Goal: Information Seeking & Learning: Learn about a topic

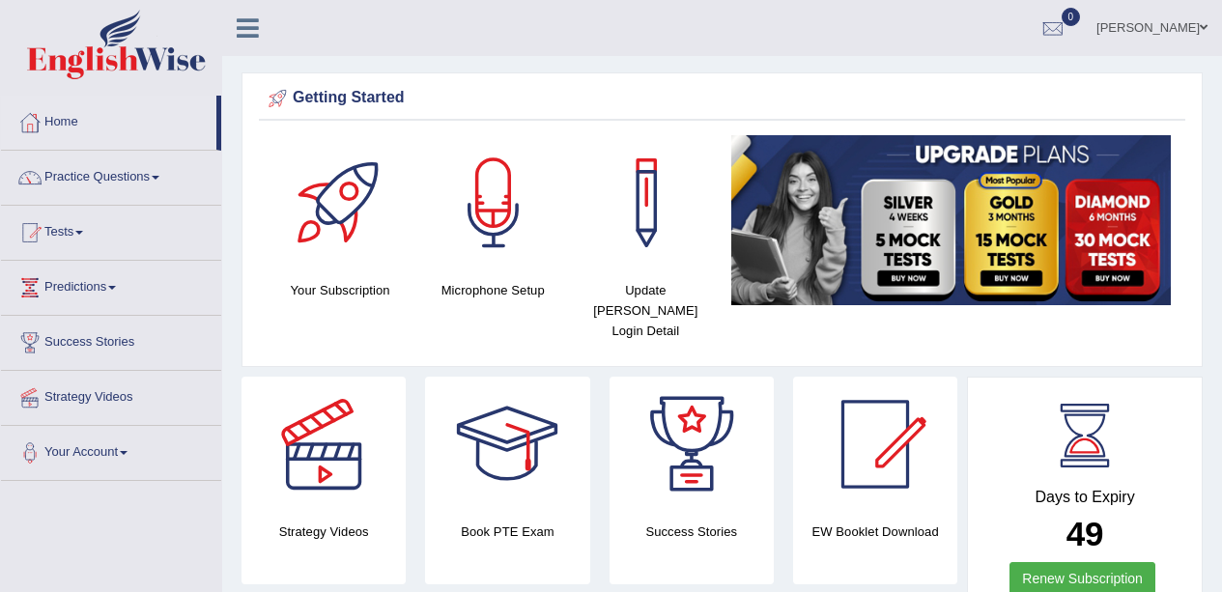
click at [148, 186] on link "Practice Questions" at bounding box center [111, 175] width 220 height 48
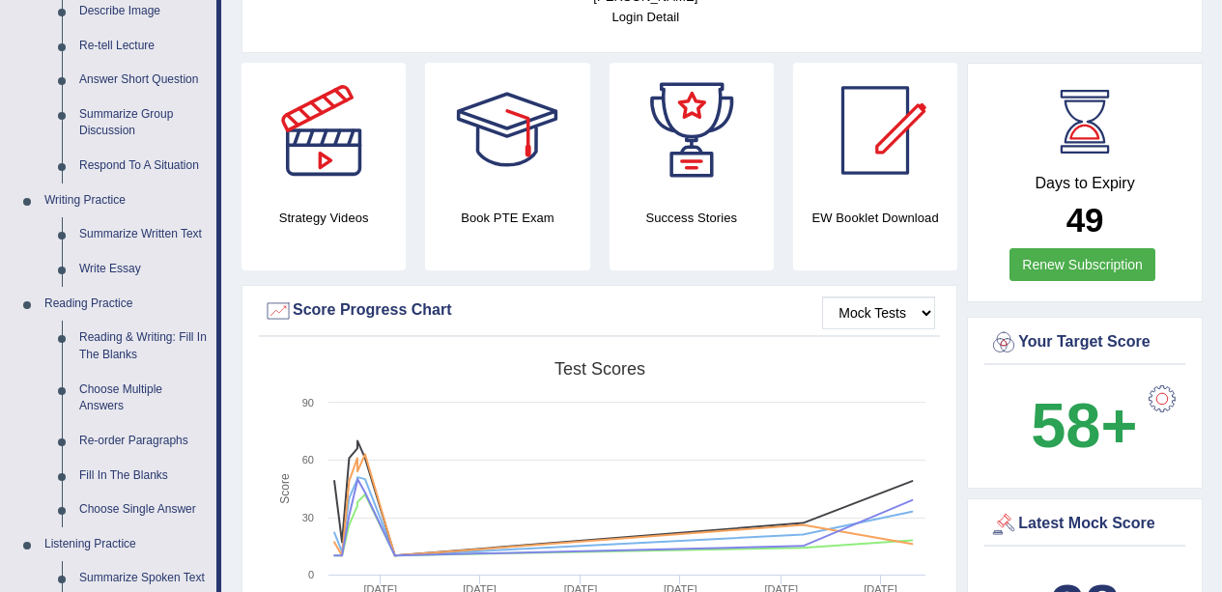
scroll to position [315, 0]
click at [173, 332] on link "Reading & Writing: Fill In The Blanks" at bounding box center [144, 345] width 146 height 51
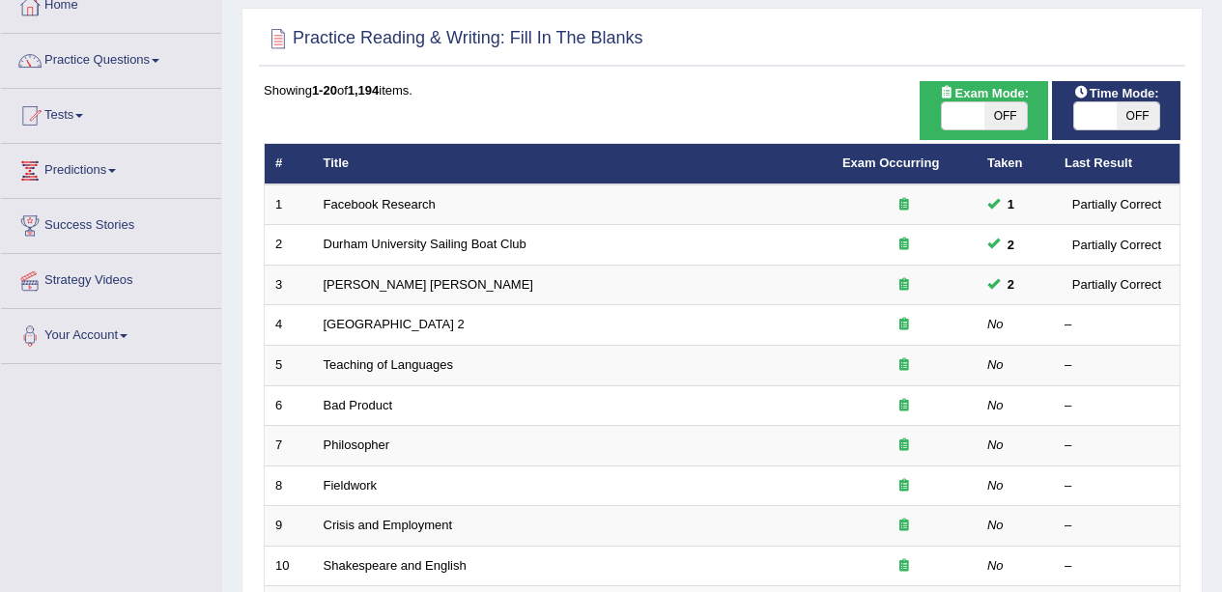
scroll to position [159, 0]
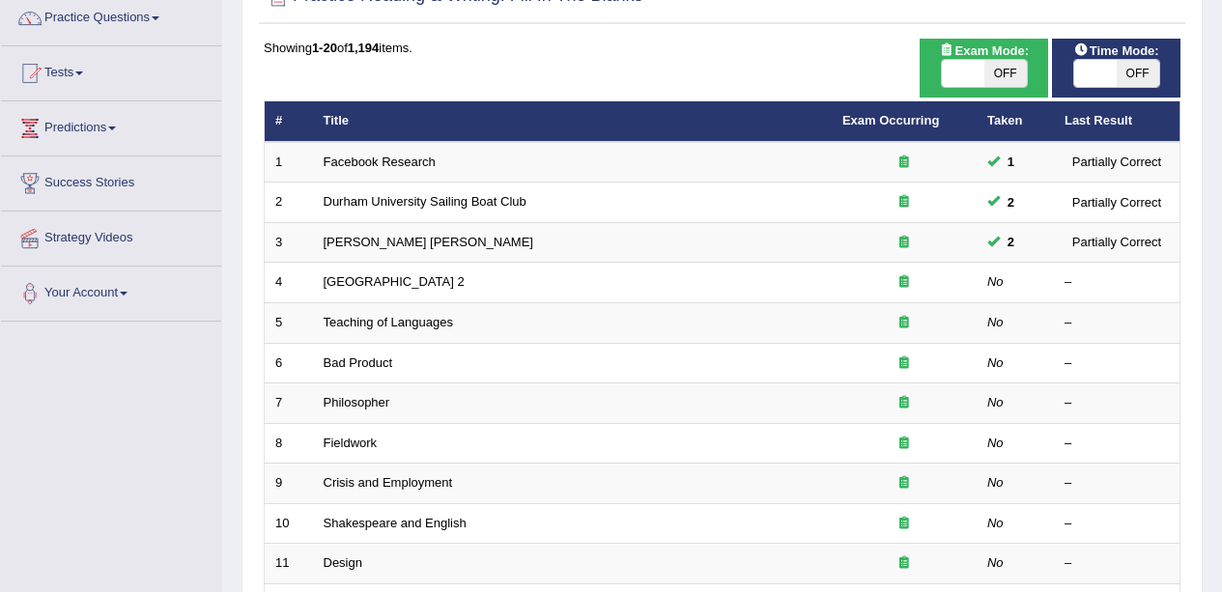
click at [394, 301] on td "[GEOGRAPHIC_DATA] 2" at bounding box center [572, 283] width 519 height 41
click at [393, 288] on link "[GEOGRAPHIC_DATA] 2" at bounding box center [394, 281] width 141 height 14
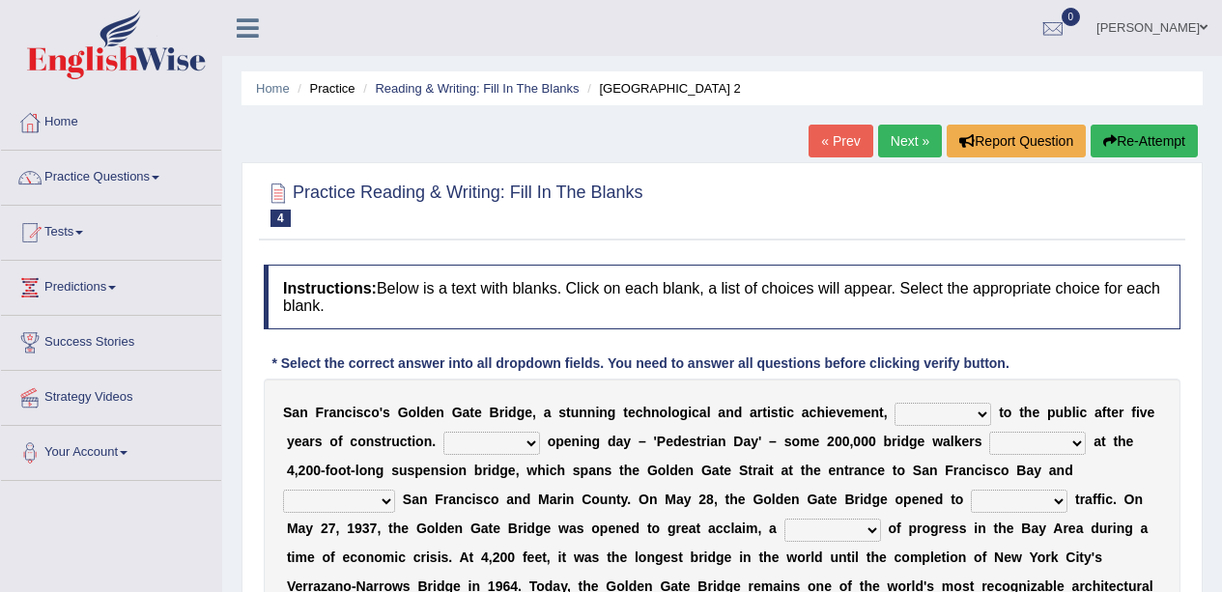
click at [941, 410] on select "opens closes appears equals" at bounding box center [943, 414] width 97 height 23
select select "appears"
click at [895, 403] on select "opens closes appears equals" at bounding box center [943, 414] width 97 height 23
click at [499, 440] on select "On During Since When" at bounding box center [491, 443] width 97 height 23
select select "During"
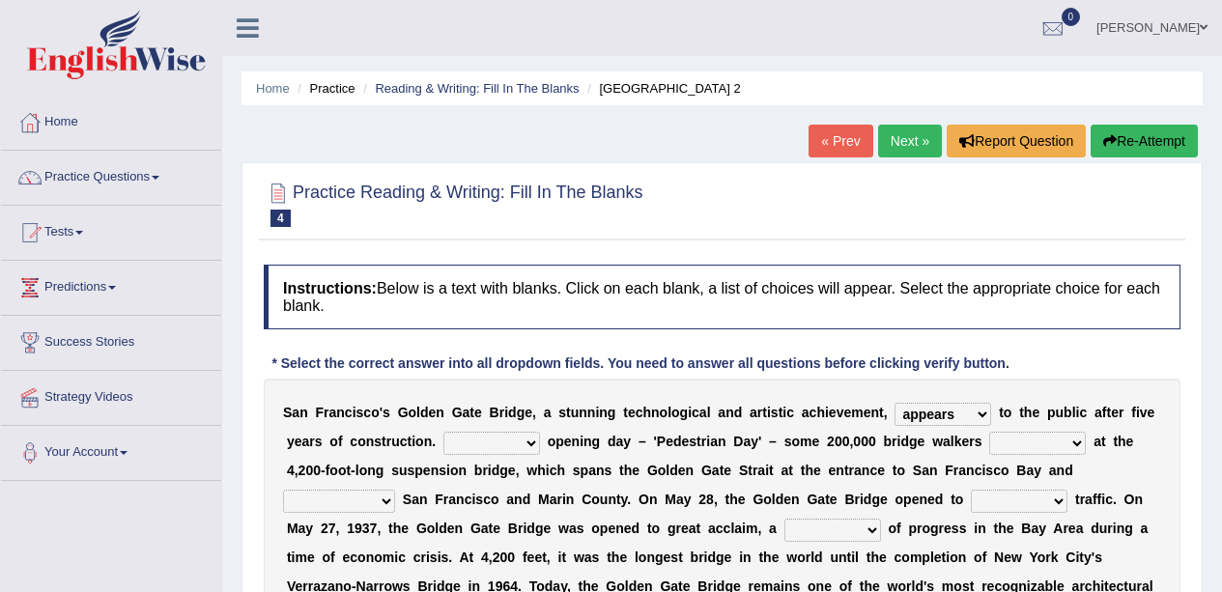
click at [443, 432] on select "On During Since When" at bounding box center [491, 443] width 97 height 23
click at [1067, 447] on select "stationed looked marveled laughed" at bounding box center [1037, 443] width 97 height 23
select select "stationed"
click at [989, 432] on select "stationed looked marveled laughed" at bounding box center [1037, 443] width 97 height 23
click at [396, 496] on b at bounding box center [399, 499] width 8 height 15
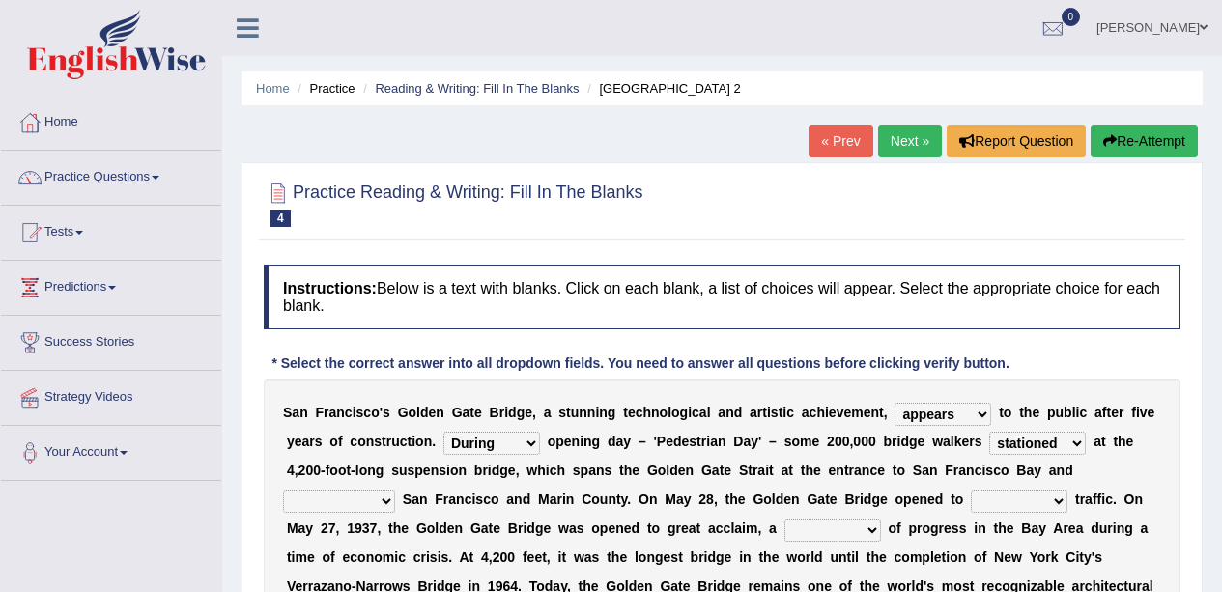
click at [372, 496] on select "separates connects channels differentiates" at bounding box center [339, 501] width 112 height 23
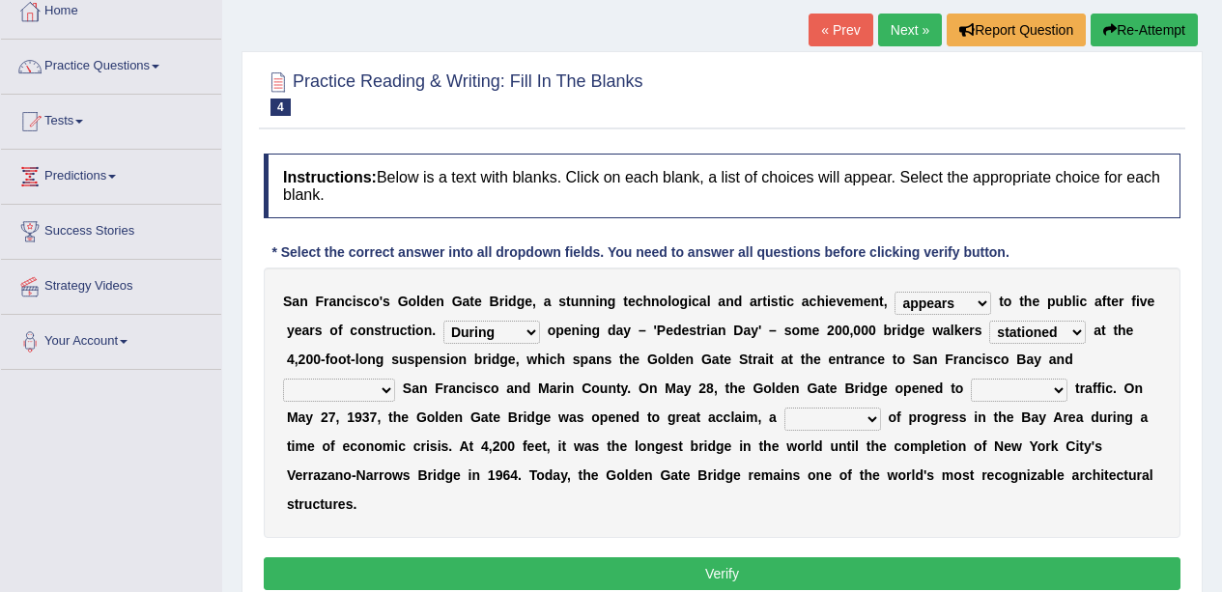
scroll to position [117, 0]
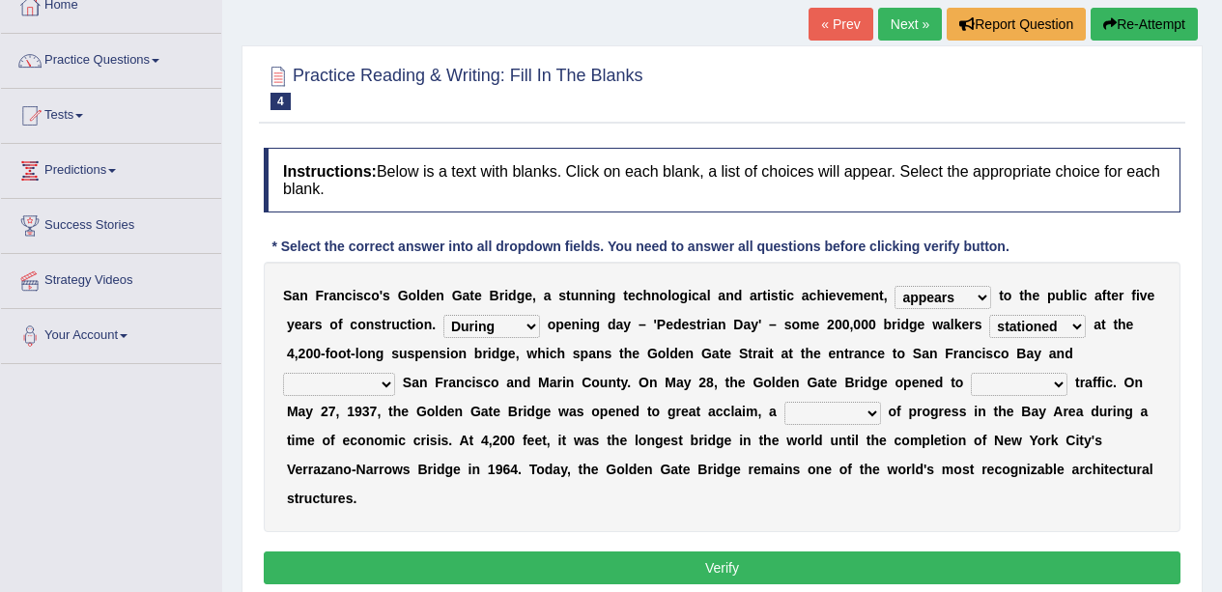
click at [357, 376] on select "separates connects channels differentiates" at bounding box center [339, 384] width 112 height 23
select select "connects"
click at [283, 373] on select "separates connects channels differentiates" at bounding box center [339, 384] width 112 height 23
click at [1056, 384] on select "aquatic vehicular airborne watertight" at bounding box center [1019, 384] width 97 height 23
select select "airborne"
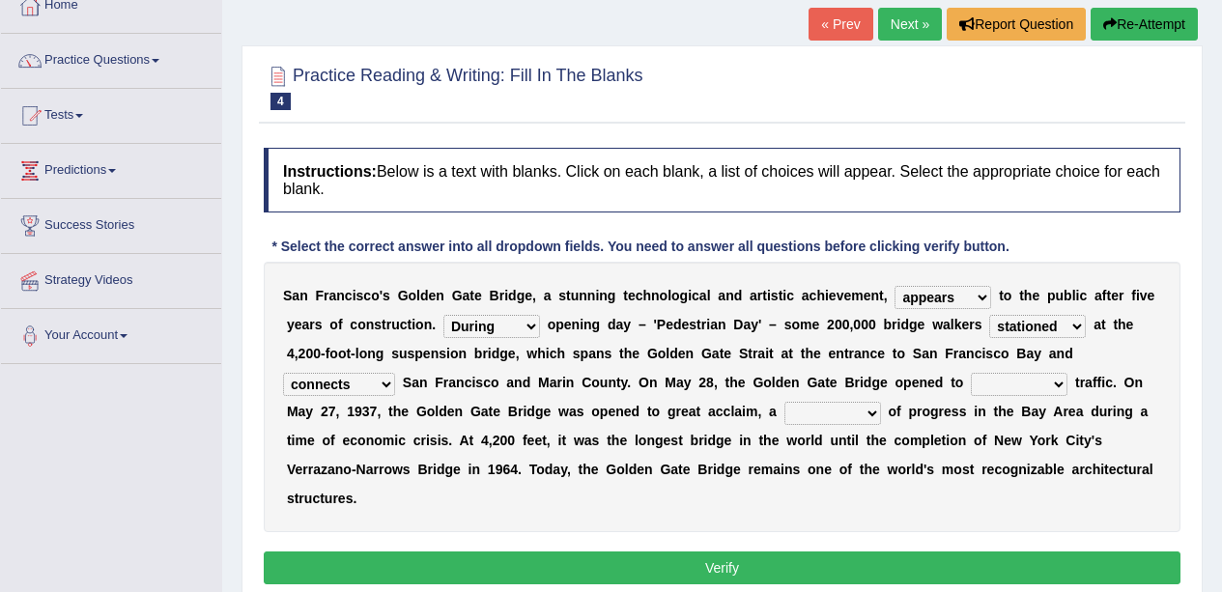
click at [971, 373] on select "aquatic vehicular airborne watertight" at bounding box center [1019, 384] width 97 height 23
click at [840, 409] on select "denial symbol technique yield" at bounding box center [832, 413] width 97 height 23
click at [784, 402] on select "denial symbol technique yield" at bounding box center [832, 413] width 97 height 23
click at [867, 416] on select "denial symbol technique yield" at bounding box center [832, 413] width 97 height 23
select select "denial"
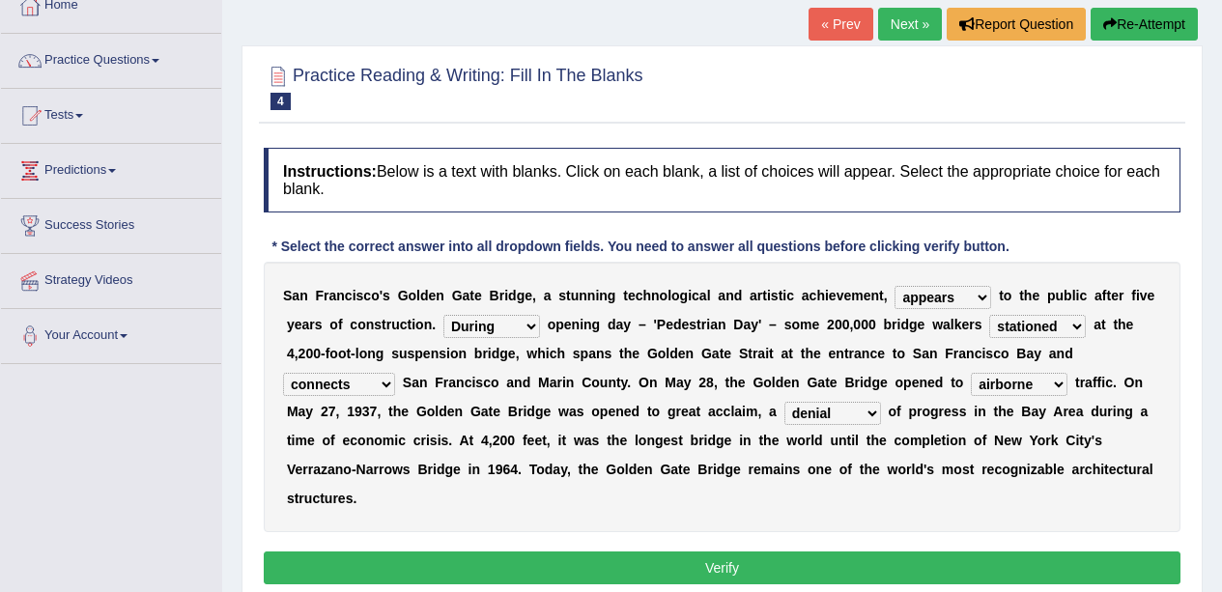
click at [784, 402] on select "denial symbol technique yield" at bounding box center [832, 413] width 97 height 23
click at [950, 554] on button "Verify" at bounding box center [722, 568] width 917 height 33
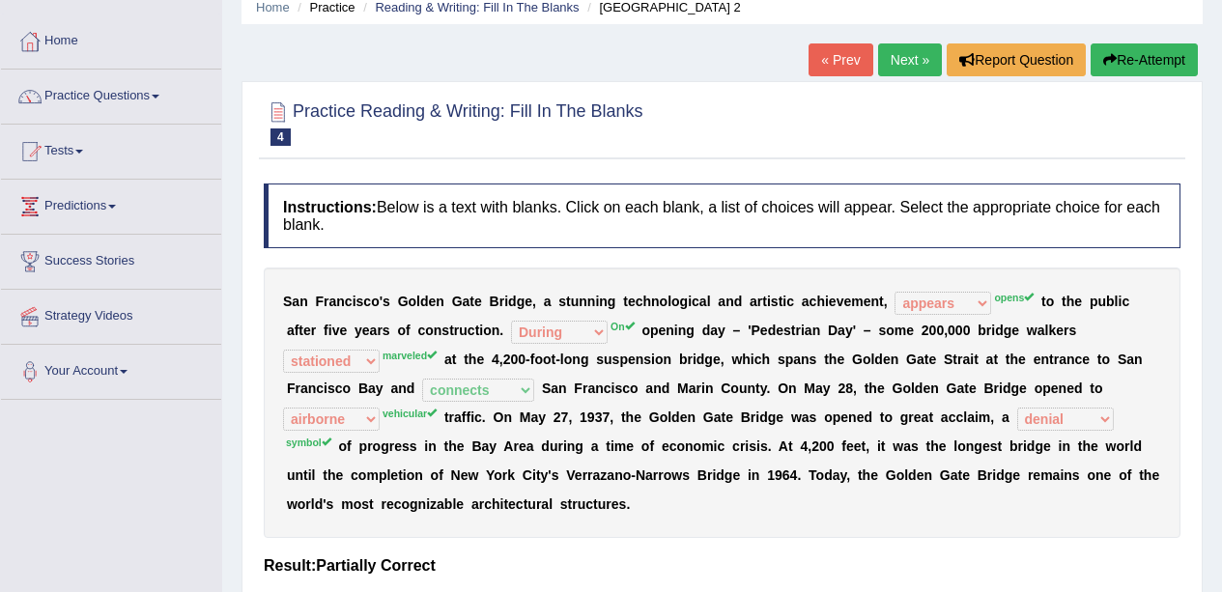
scroll to position [0, 0]
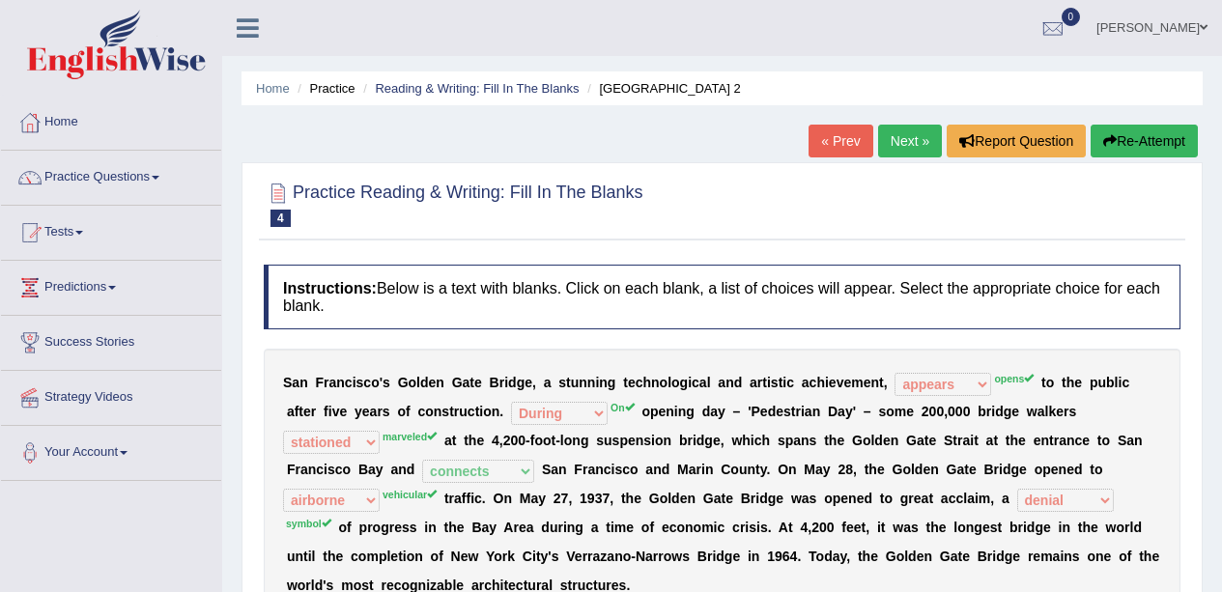
click at [1137, 139] on button "Re-Attempt" at bounding box center [1144, 141] width 107 height 33
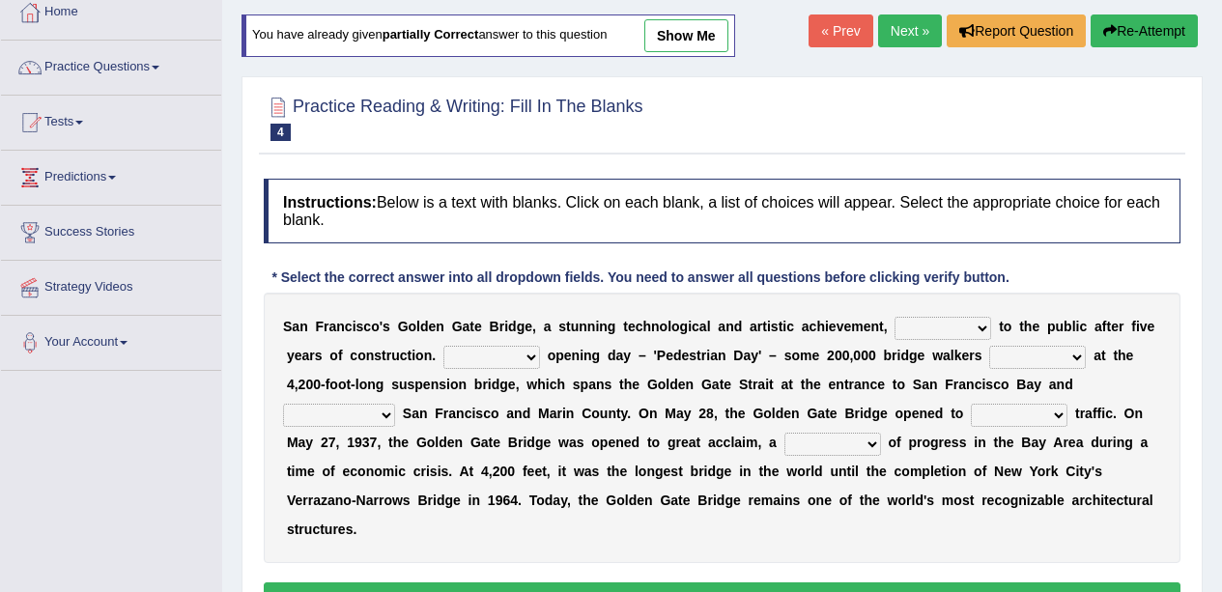
scroll to position [112, 0]
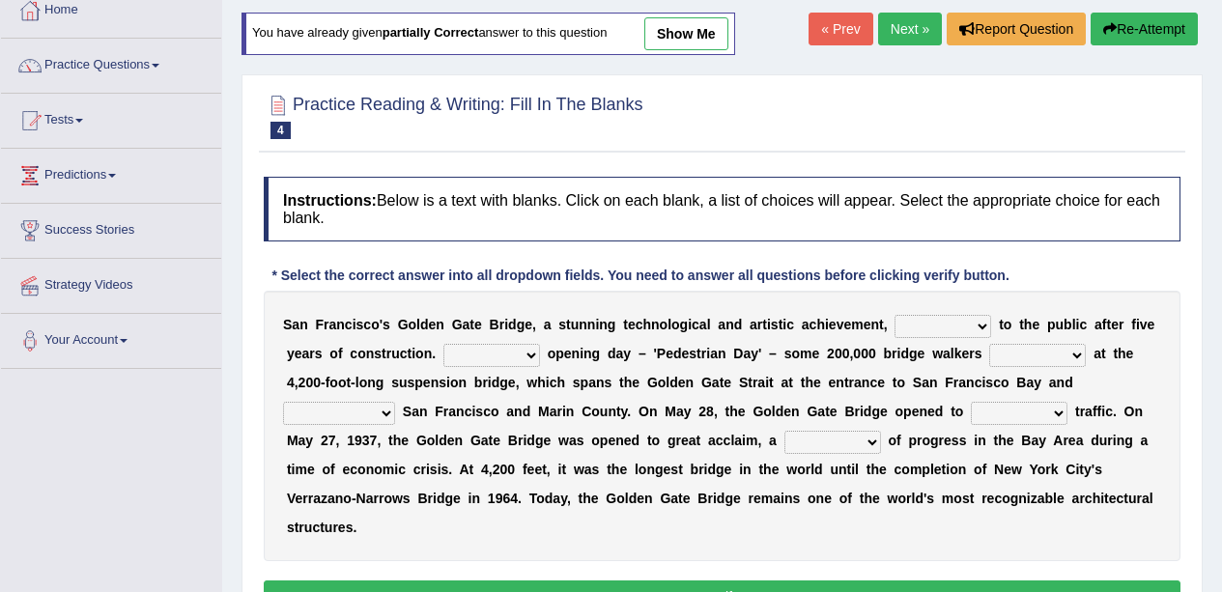
click at [960, 322] on select "opens closes appears equals" at bounding box center [943, 326] width 97 height 23
select select "opens"
click at [895, 315] on select "opens closes appears equals" at bounding box center [943, 326] width 97 height 23
click at [517, 347] on select "On During Since When" at bounding box center [491, 355] width 97 height 23
select select "On"
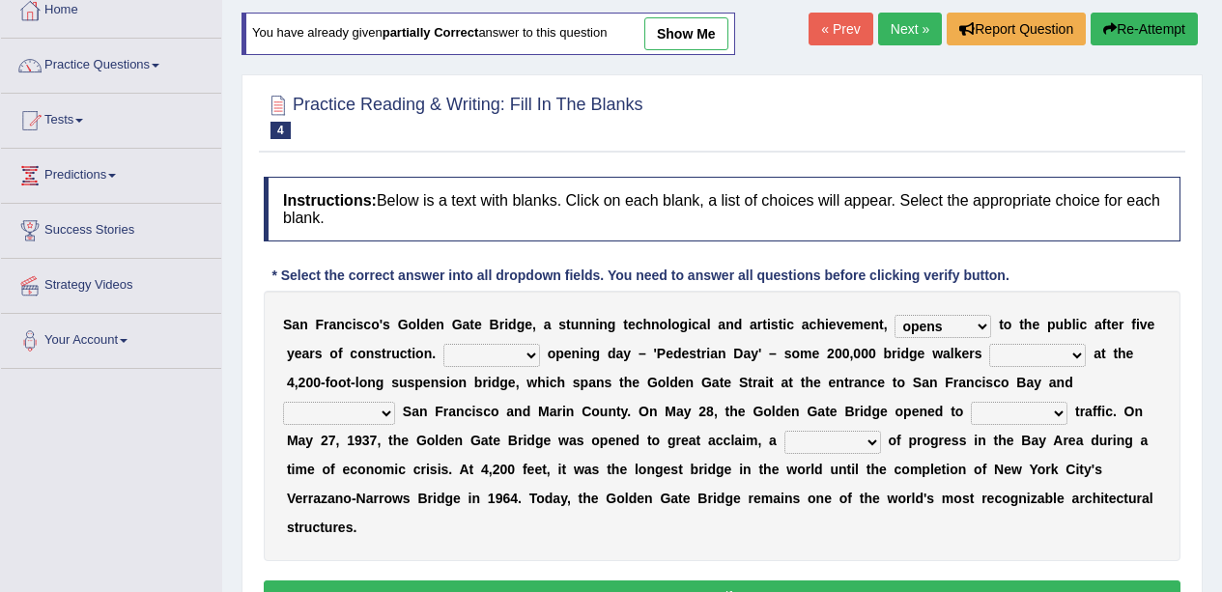
click at [443, 344] on select "On During Since When" at bounding box center [491, 355] width 97 height 23
click at [1067, 350] on select "stationed looked marveled laughed" at bounding box center [1037, 355] width 97 height 23
select select "marveled"
click at [989, 344] on select "stationed looked marveled laughed" at bounding box center [1037, 355] width 97 height 23
click at [1123, 540] on div "S a n F r a n c i s c o ' s G o l d e n G a t e B r i d g e , a s t u n n i n g…" at bounding box center [722, 426] width 917 height 271
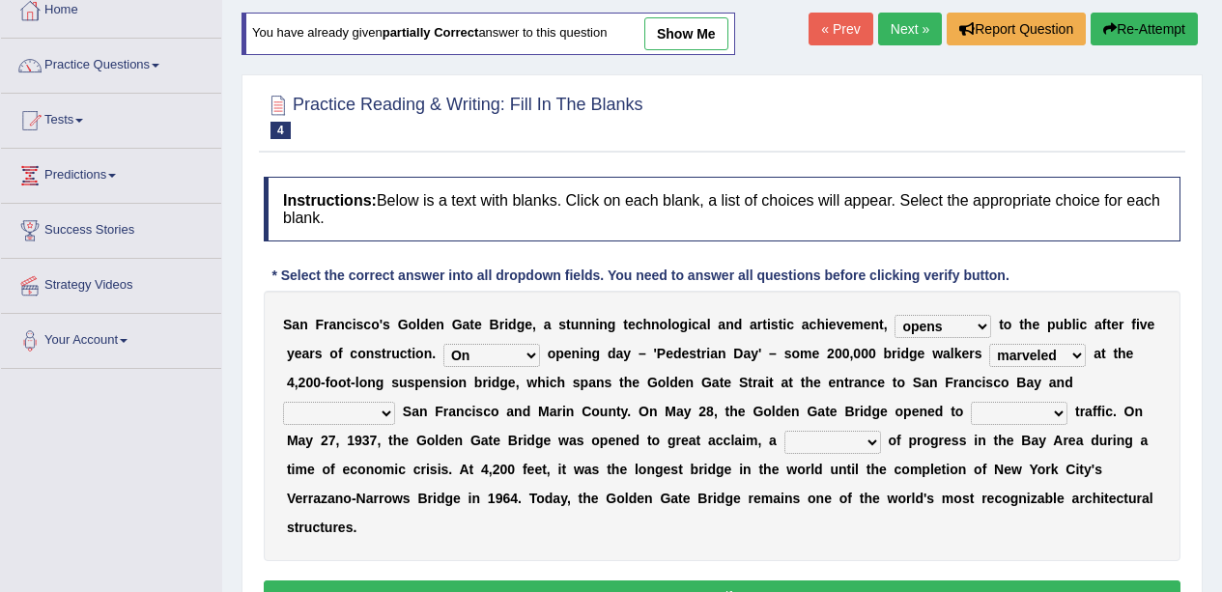
click at [397, 416] on b at bounding box center [399, 411] width 8 height 15
click at [343, 436] on b at bounding box center [343, 440] width 8 height 15
click at [358, 418] on select "separates connects channels differentiates" at bounding box center [339, 413] width 112 height 23
click at [283, 402] on select "separates connects channels differentiates" at bounding box center [339, 413] width 112 height 23
click at [365, 419] on select "separates connects channels differentiates" at bounding box center [339, 413] width 112 height 23
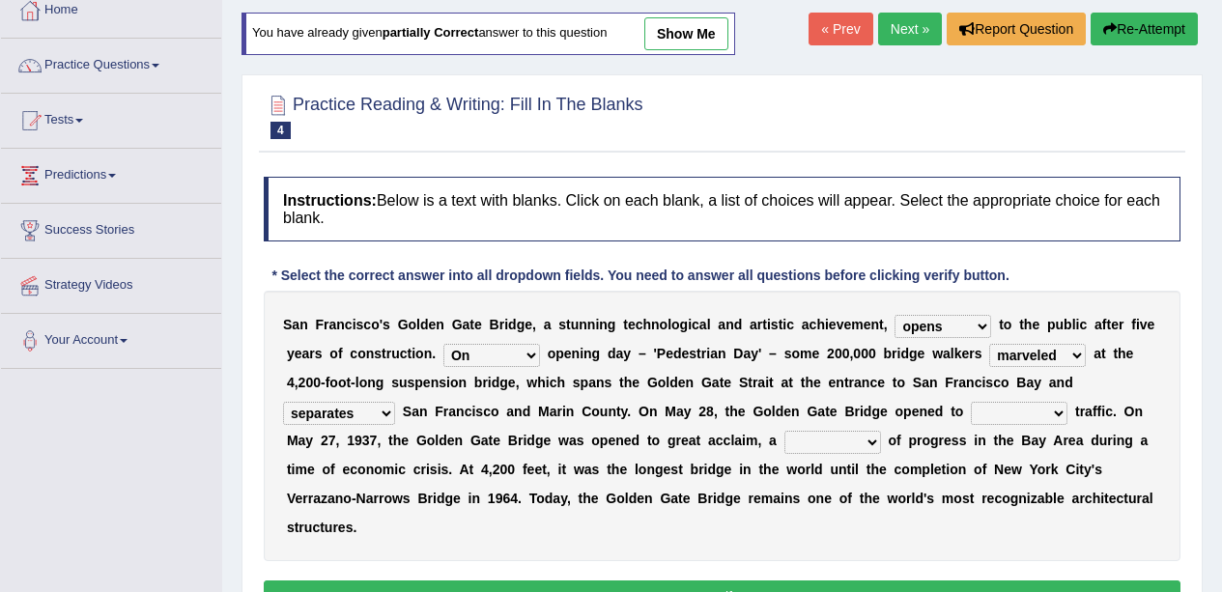
select select "connects"
click at [283, 402] on select "separates connects channels differentiates" at bounding box center [339, 413] width 112 height 23
click at [1026, 413] on select "aquatic vehicular airborne watertight" at bounding box center [1019, 413] width 97 height 23
select select "vehicular"
click at [971, 402] on select "aquatic vehicular airborne watertight" at bounding box center [1019, 413] width 97 height 23
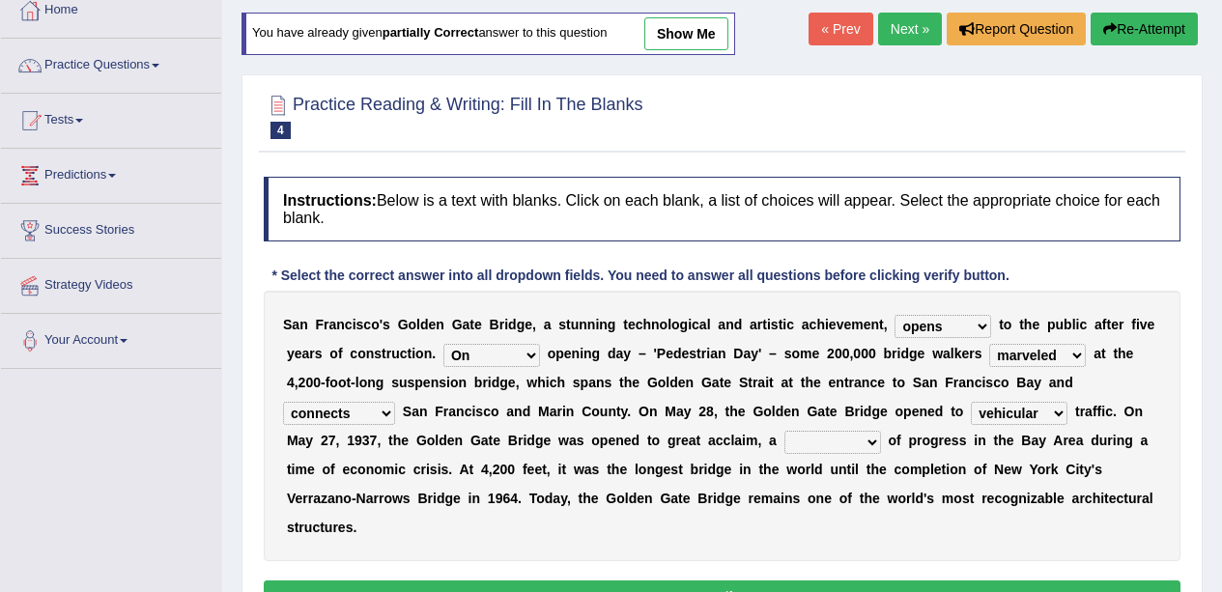
click at [866, 445] on select "denial symbol technique yield" at bounding box center [832, 442] width 97 height 23
select select "denial"
click at [784, 431] on select "denial symbol technique yield" at bounding box center [832, 442] width 97 height 23
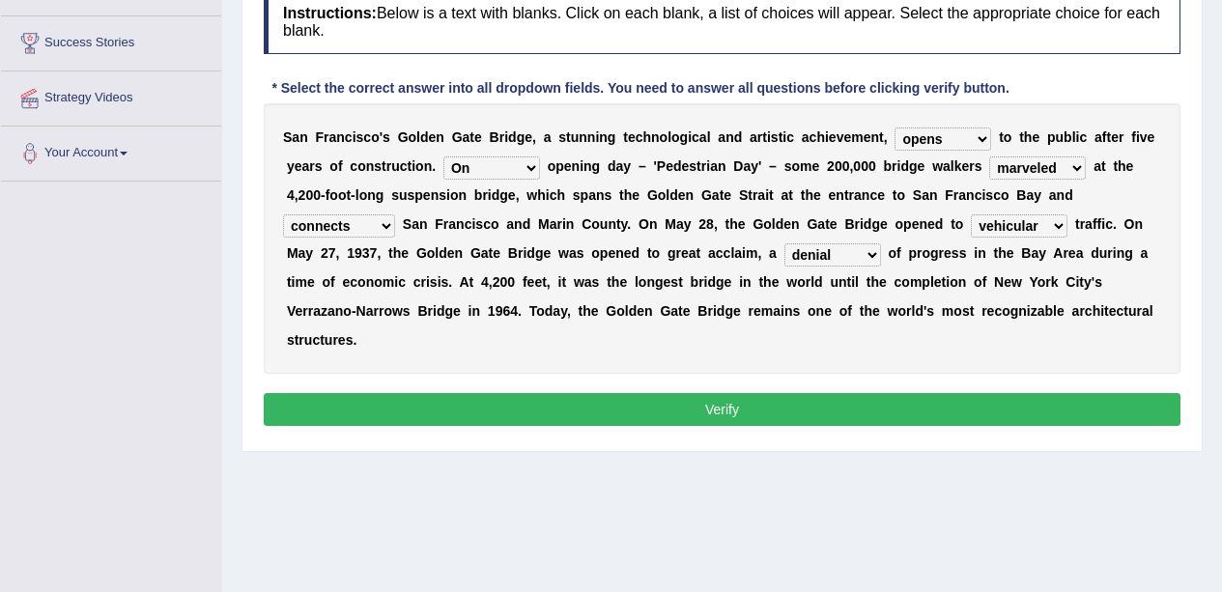
scroll to position [304, 0]
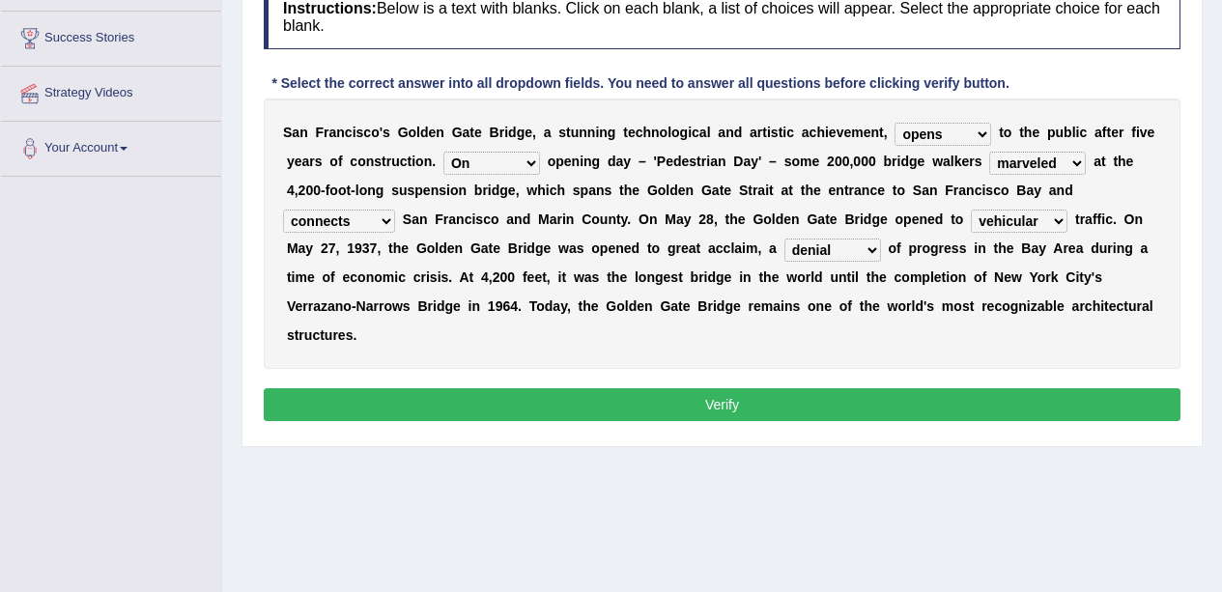
click at [921, 416] on button "Verify" at bounding box center [722, 404] width 917 height 33
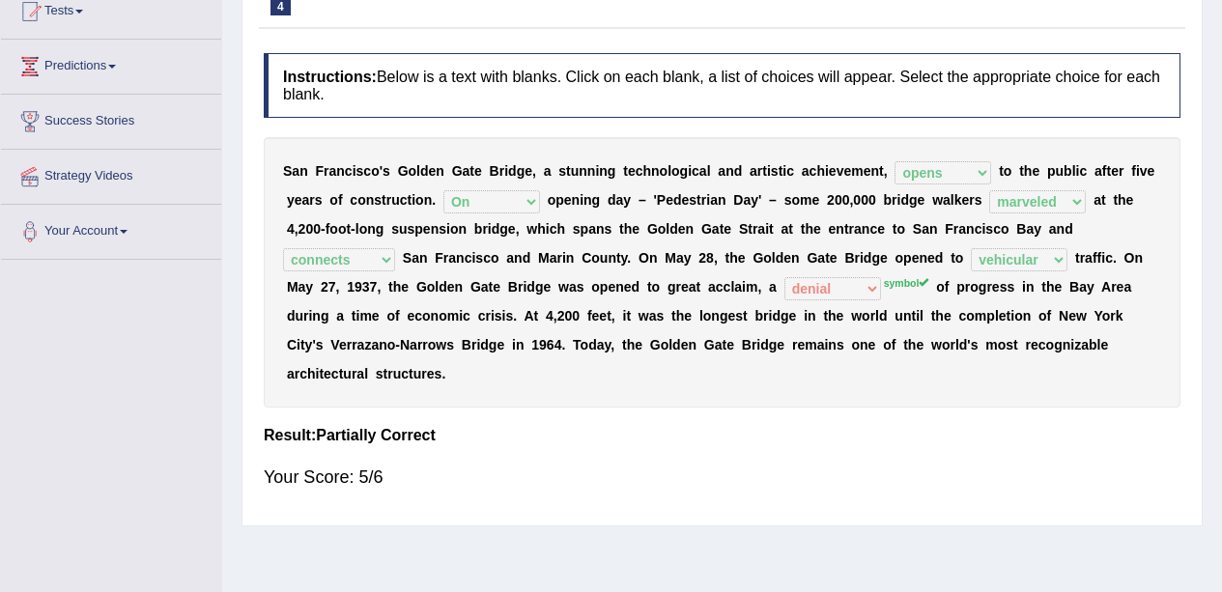
scroll to position [0, 0]
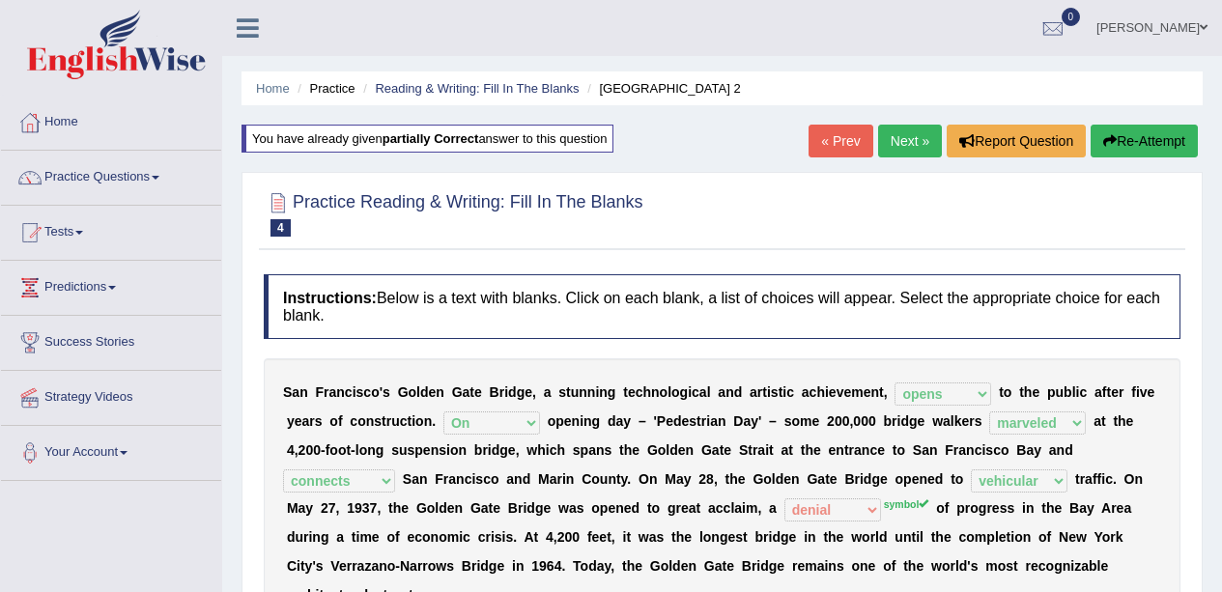
click at [897, 132] on link "Next »" at bounding box center [910, 141] width 64 height 33
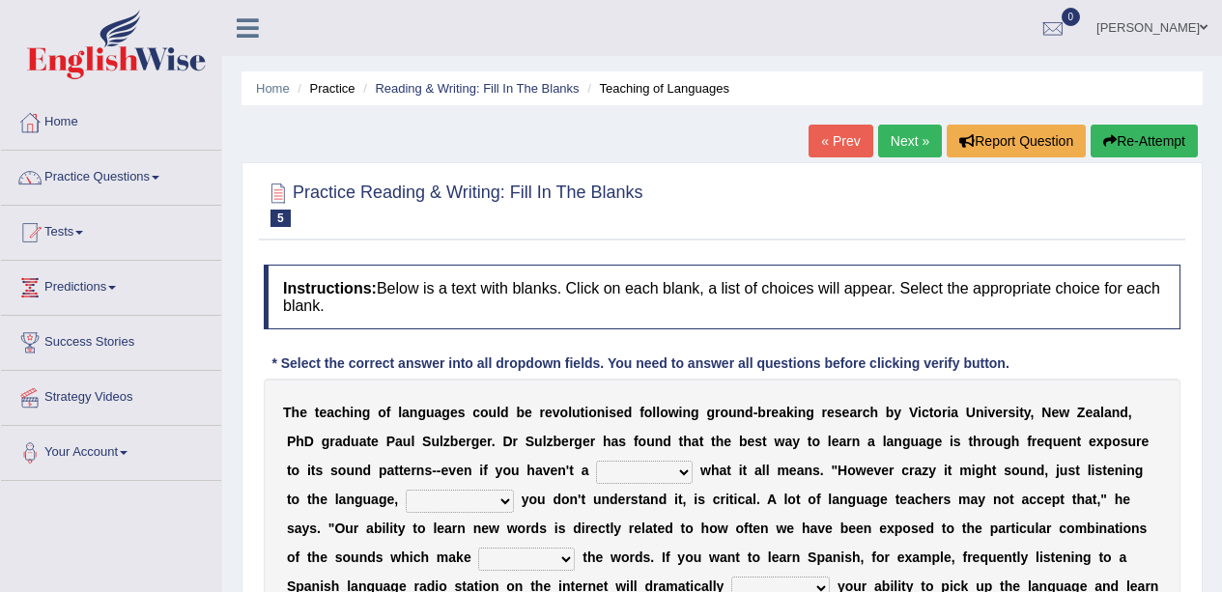
click at [675, 467] on select "dew claw clue due" at bounding box center [644, 472] width 97 height 23
select select "clue"
click at [596, 461] on select "dew claw clue due" at bounding box center [644, 472] width 97 height 23
click at [495, 498] on select "but also all together even though if so" at bounding box center [460, 501] width 108 height 23
select select "even though"
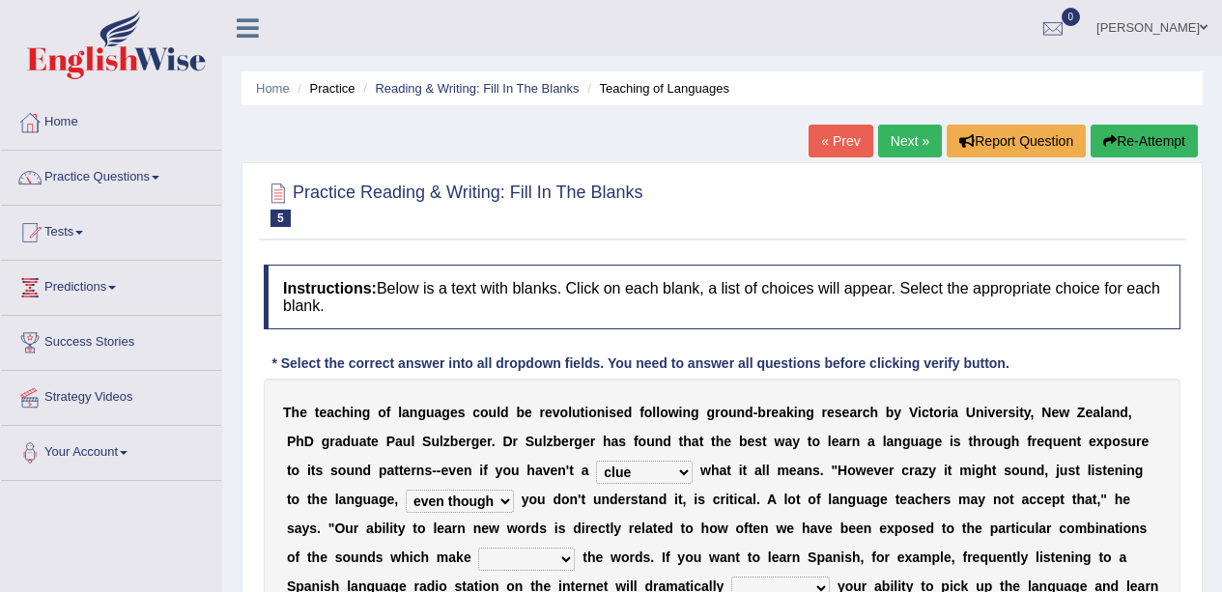
click at [406, 490] on select "but also all together even though if so" at bounding box center [460, 501] width 108 height 23
click at [1020, 9] on ul "[PERSON_NAME] Toggle navigation Username: Masum Access Type: Online Subscriptio…" at bounding box center [873, 27] width 700 height 55
